Goal: Transaction & Acquisition: Book appointment/travel/reservation

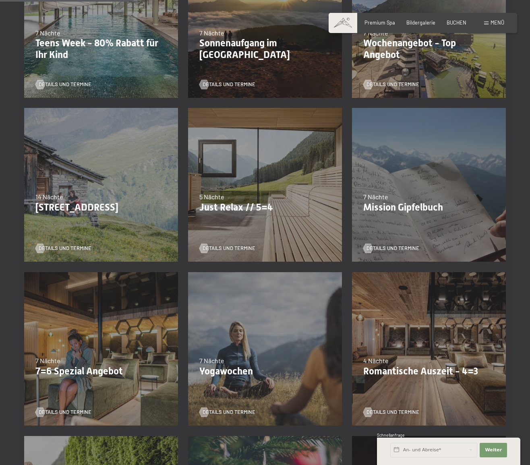
scroll to position [256, 0]
click at [233, 246] on span "Details und Termine" at bounding box center [236, 247] width 53 height 7
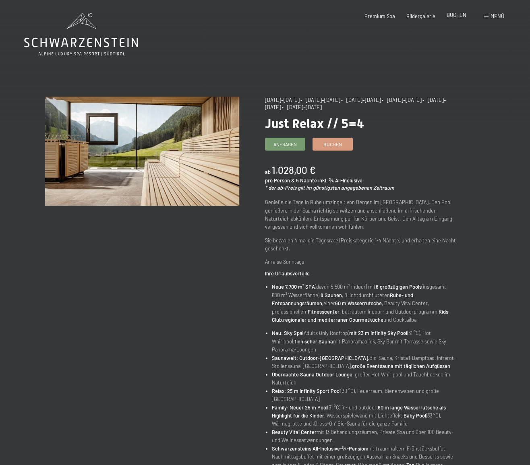
click at [452, 18] on div "BUCHEN" at bounding box center [456, 15] width 20 height 7
click at [453, 16] on span "BUCHEN" at bounding box center [456, 15] width 20 height 6
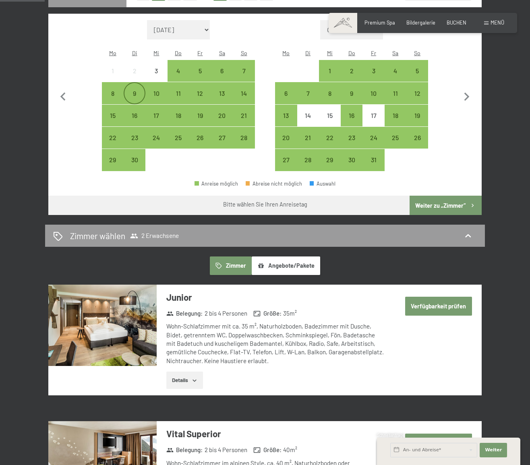
scroll to position [218, 0]
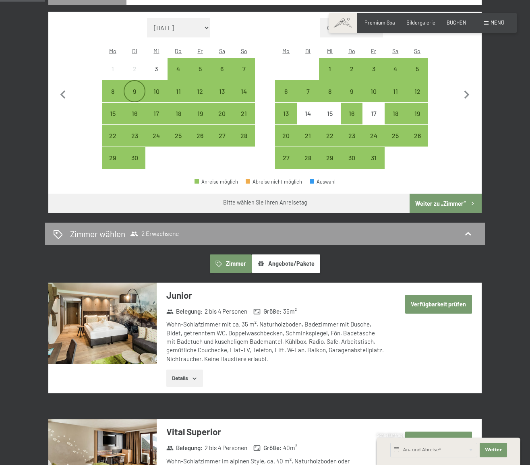
click at [136, 88] on div "9" at bounding box center [134, 98] width 20 height 20
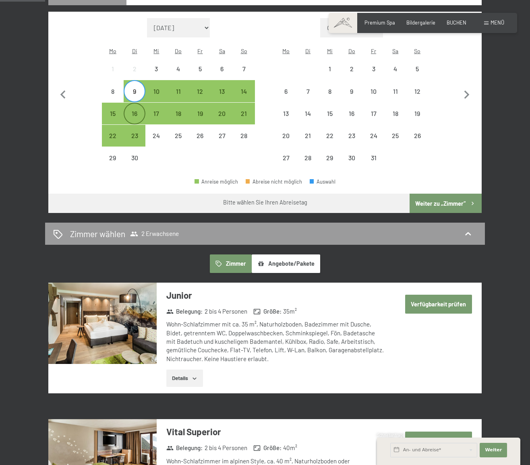
click at [135, 110] on div "16" at bounding box center [134, 120] width 20 height 20
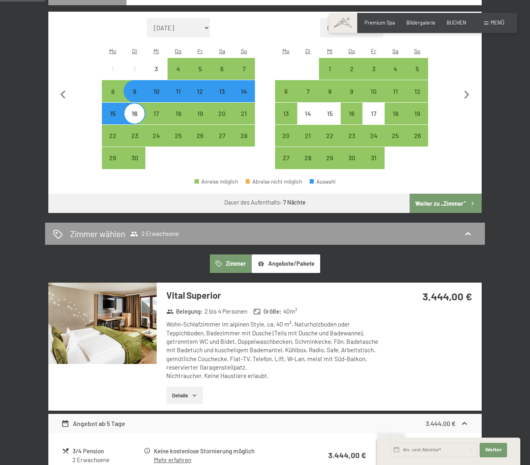
click at [446, 194] on button "Weiter zu „Zimmer“" at bounding box center [445, 203] width 72 height 19
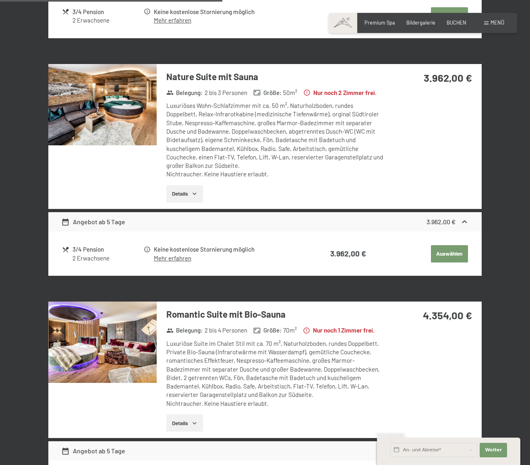
scroll to position [638, 0]
